Goal: Information Seeking & Learning: Understand process/instructions

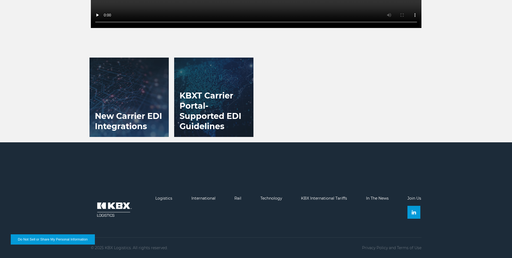
scroll to position [629, 0]
click at [203, 115] on h3 "KBXT Carrier Portal- Supported EDI Guidelines" at bounding box center [213, 111] width 79 height 52
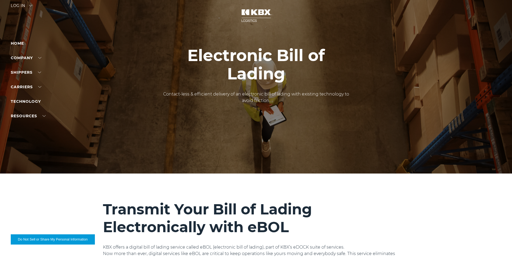
scroll to position [0, 0]
